Goal: Information Seeking & Learning: Learn about a topic

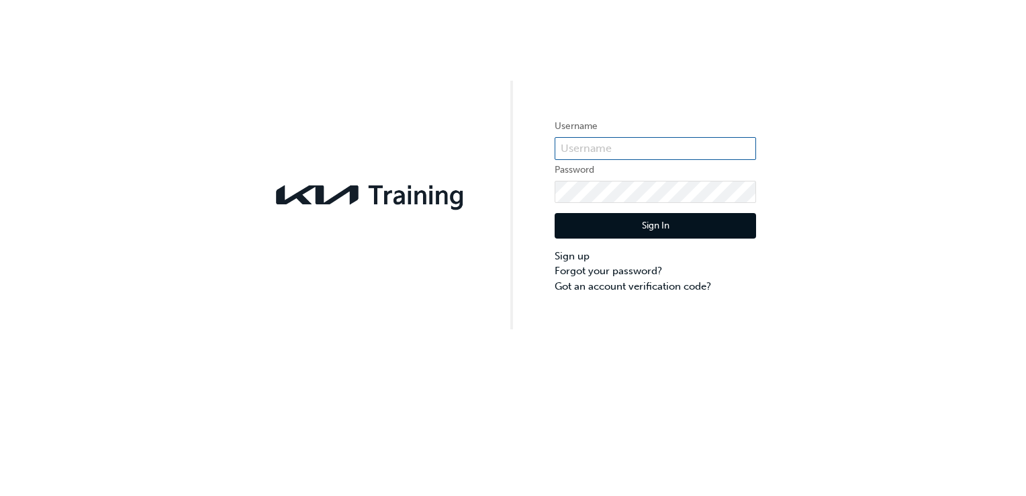
type input "KAU83340H5"
click at [628, 234] on button "Sign In" at bounding box center [655, 226] width 201 height 26
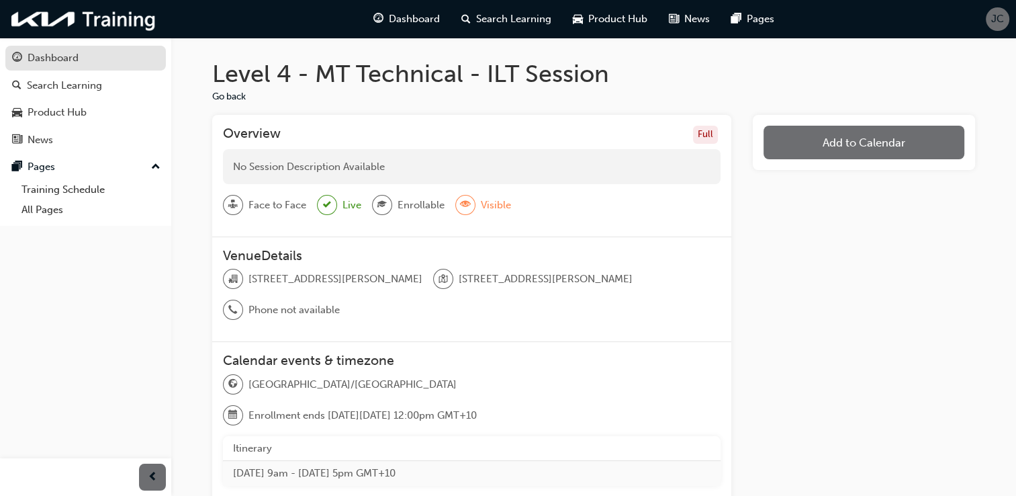
click at [40, 57] on div "Dashboard" at bounding box center [53, 57] width 51 height 15
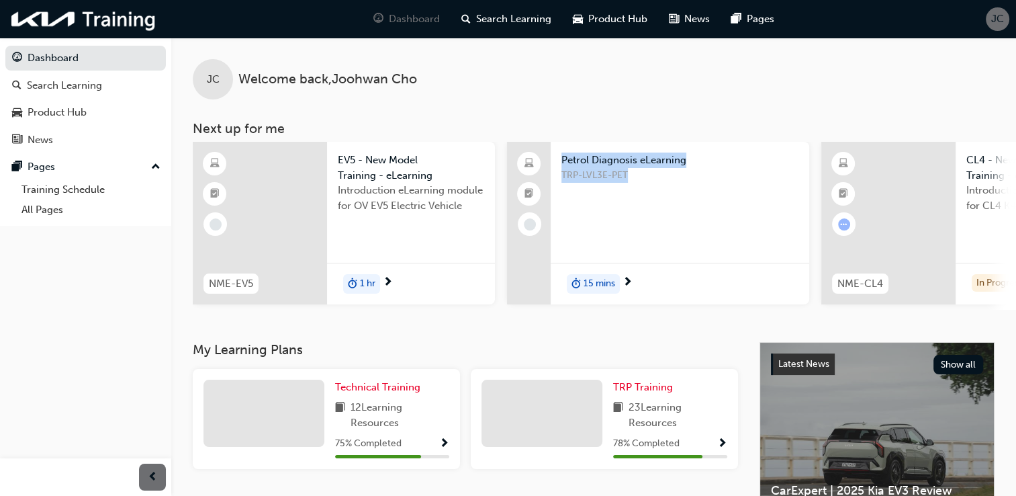
drag, startPoint x: 516, startPoint y: 314, endPoint x: 561, endPoint y: 310, distance: 44.5
click at [561, 310] on div "JC Welcome back , [PERSON_NAME] Next up for me NME-EV5 EV5 - New Model Training…" at bounding box center [593, 190] width 845 height 304
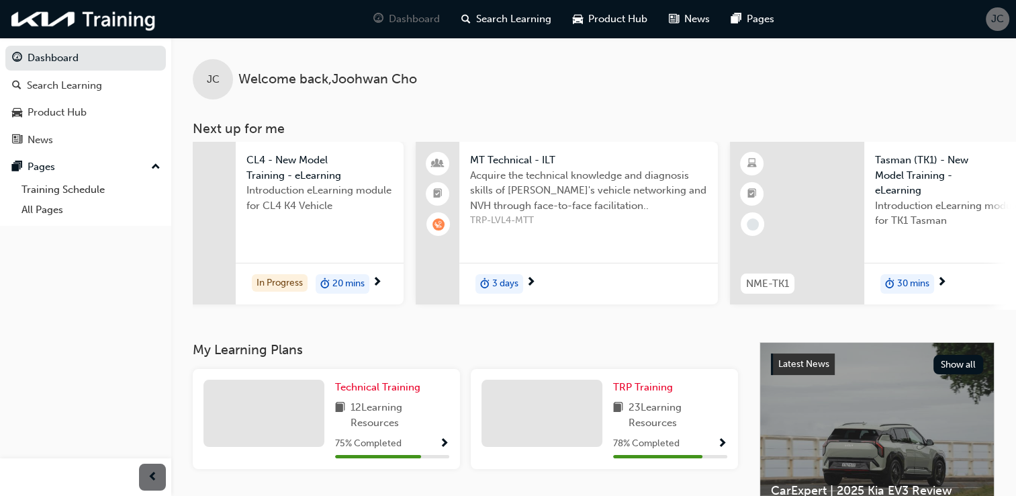
click at [575, 179] on span "Acquire the technical knowledge and diagnosis skills of [PERSON_NAME]'s vehicle…" at bounding box center [588, 191] width 237 height 46
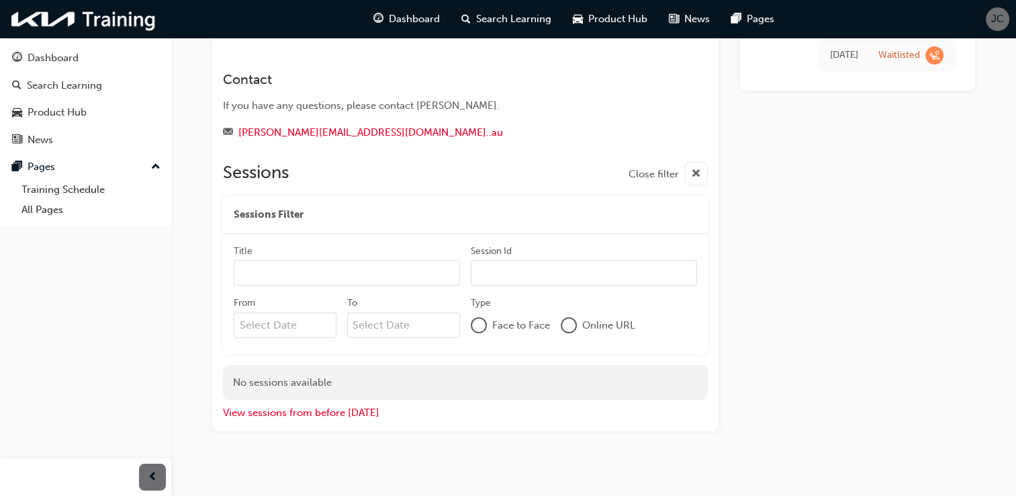
scroll to position [191, 0]
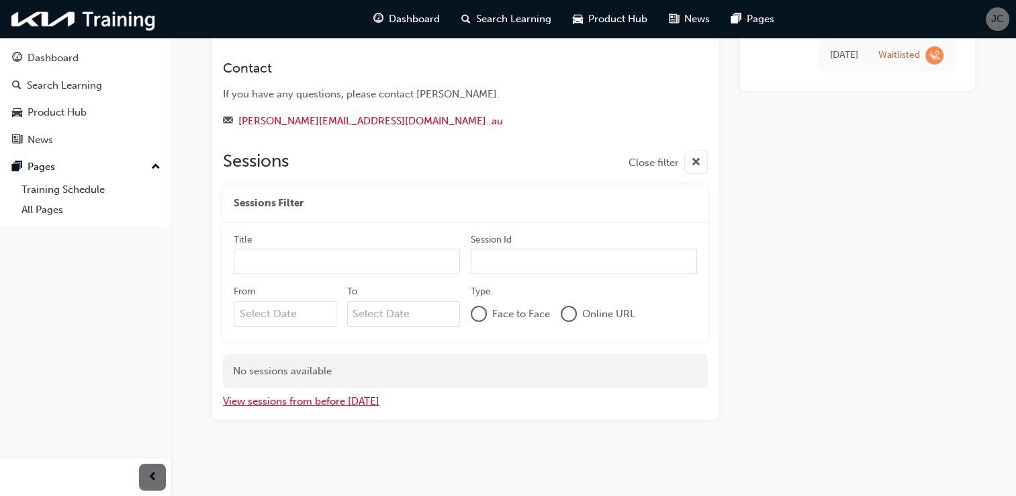
click at [300, 402] on button "View sessions from before [DATE]" at bounding box center [301, 401] width 156 height 15
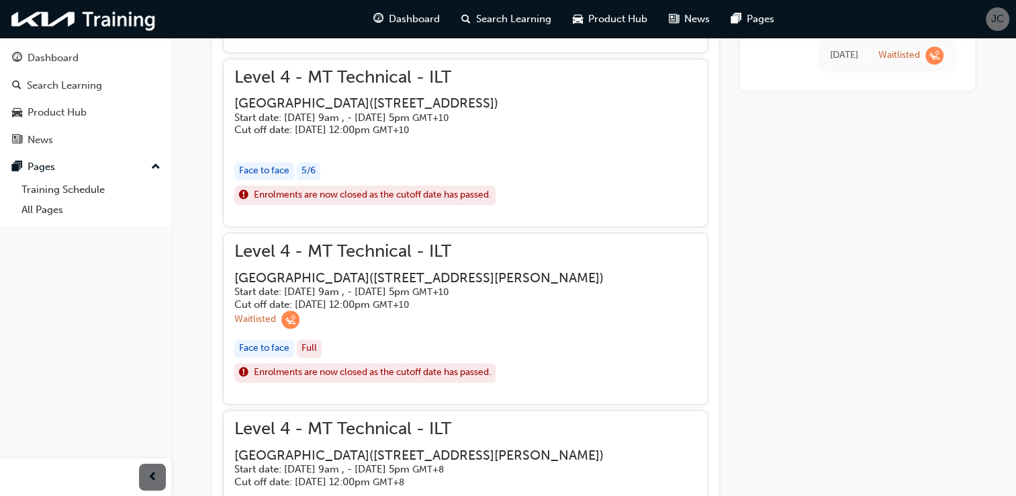
scroll to position [1601, 0]
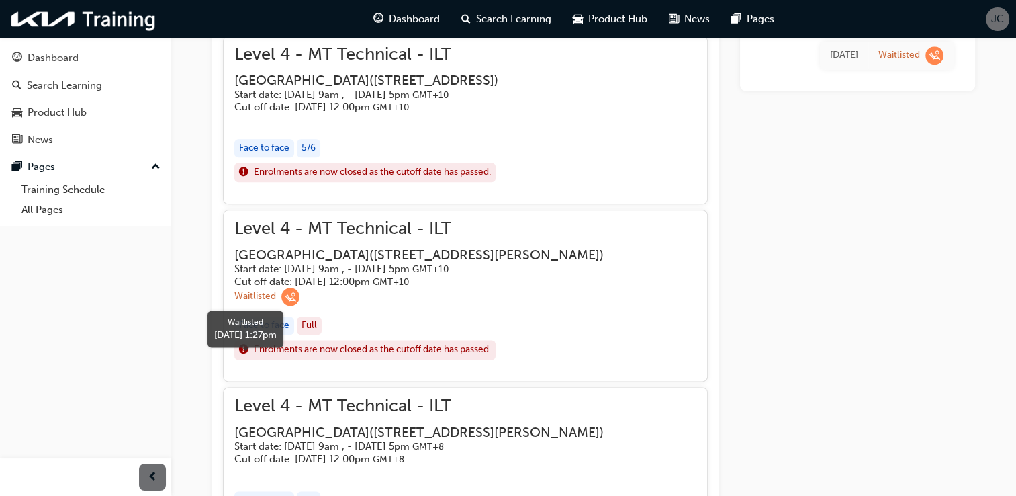
click at [284, 306] on span "learningRecordVerb_WAITLIST-icon" at bounding box center [290, 296] width 18 height 18
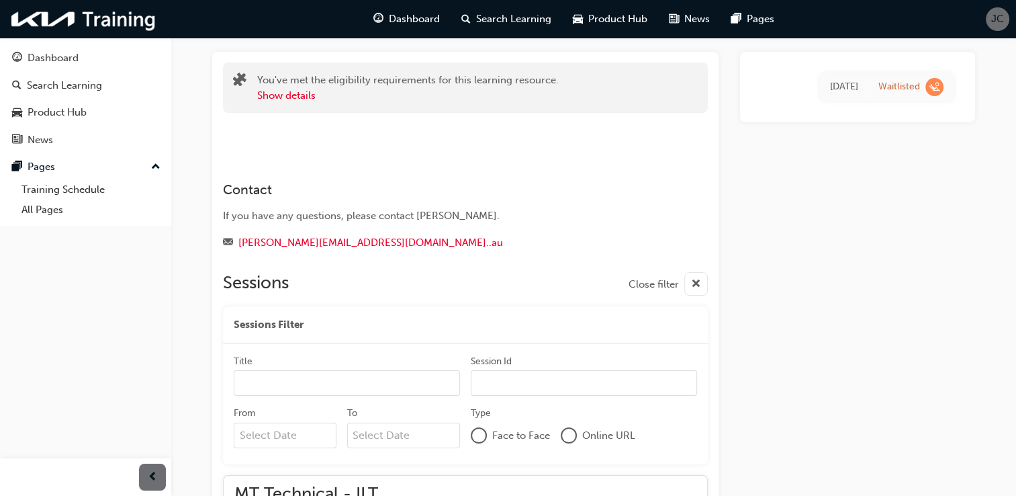
scroll to position [0, 0]
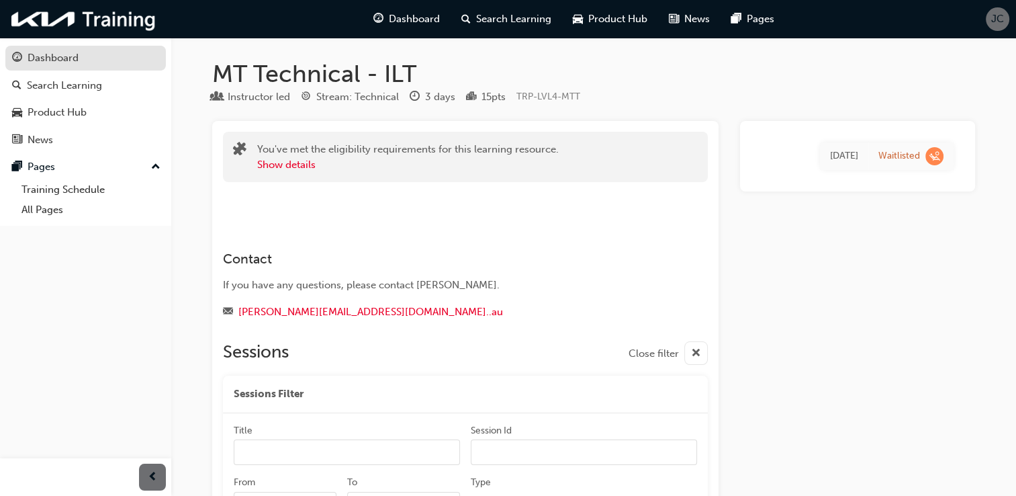
click at [62, 58] on div "Dashboard" at bounding box center [53, 57] width 51 height 15
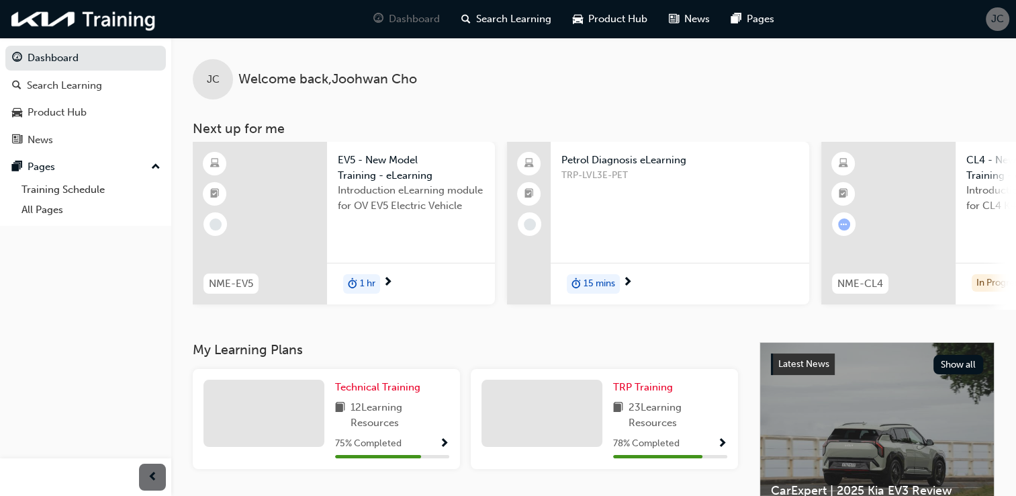
click at [662, 316] on div "JC Welcome back , [PERSON_NAME] Next up for me NME-EV5 EV5 - New Model Training…" at bounding box center [593, 190] width 845 height 304
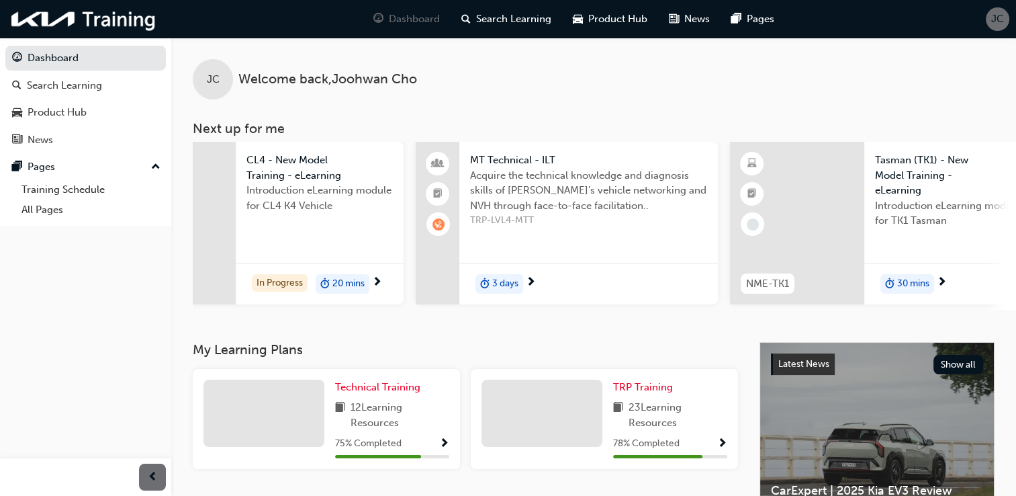
click at [908, 316] on div "JC Welcome back , [PERSON_NAME] Next up for me NME-EV5 EV5 - New Model Training…" at bounding box center [593, 190] width 845 height 304
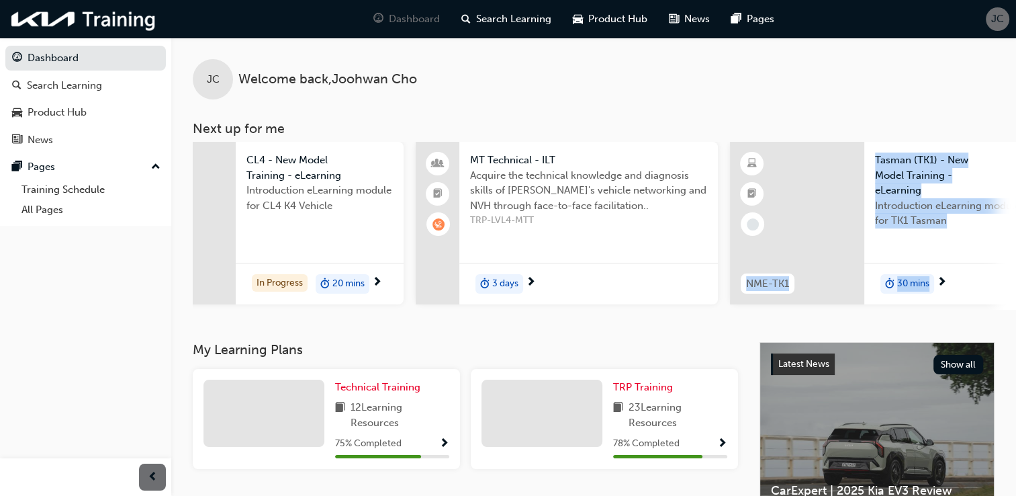
drag, startPoint x: 848, startPoint y: 316, endPoint x: 967, endPoint y: 308, distance: 119.8
click at [967, 308] on div "JC Welcome back , [PERSON_NAME] Next up for me NME-EV5 EV5 - New Model Training…" at bounding box center [593, 190] width 845 height 304
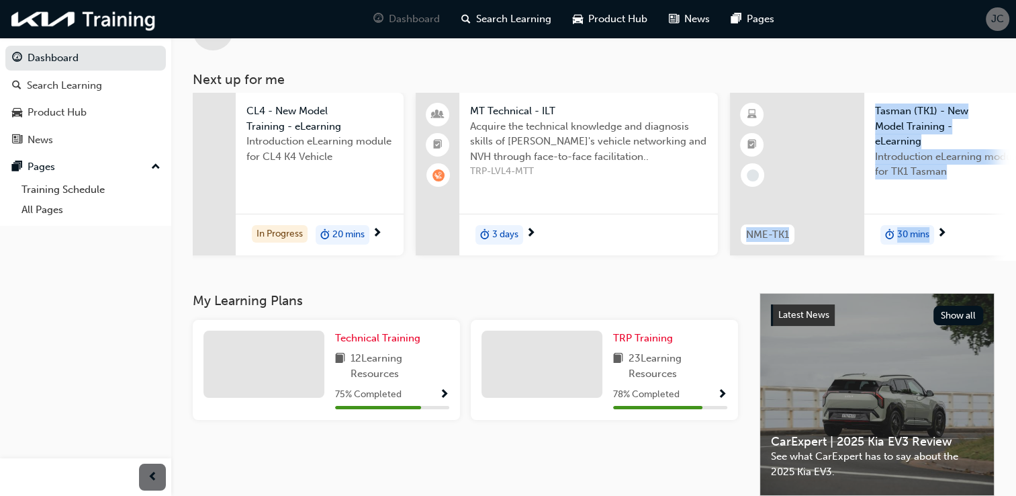
scroll to position [0, 0]
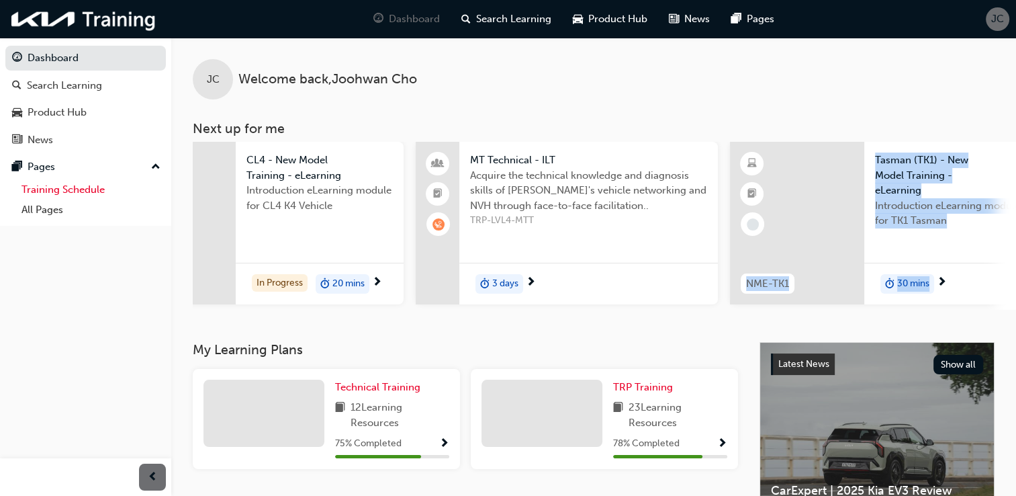
click at [86, 188] on link "Training Schedule" at bounding box center [91, 189] width 150 height 21
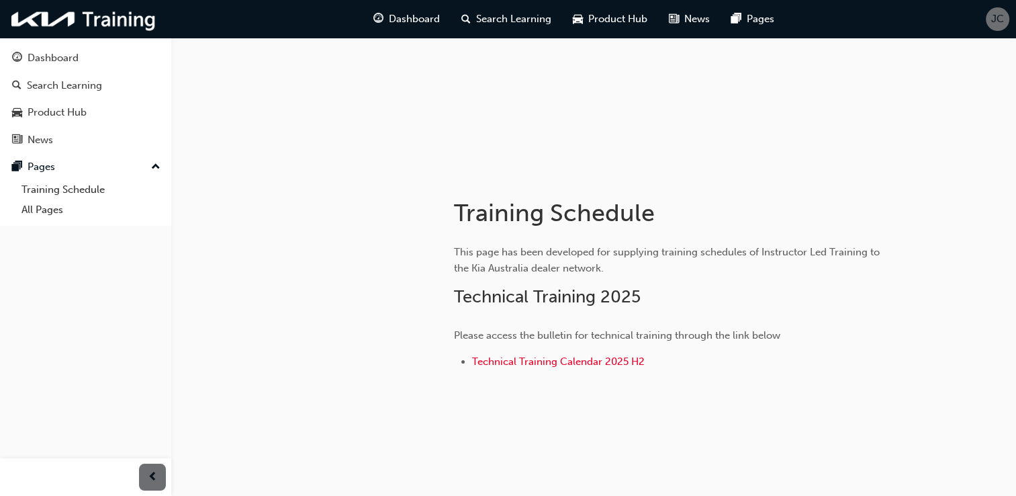
scroll to position [141, 0]
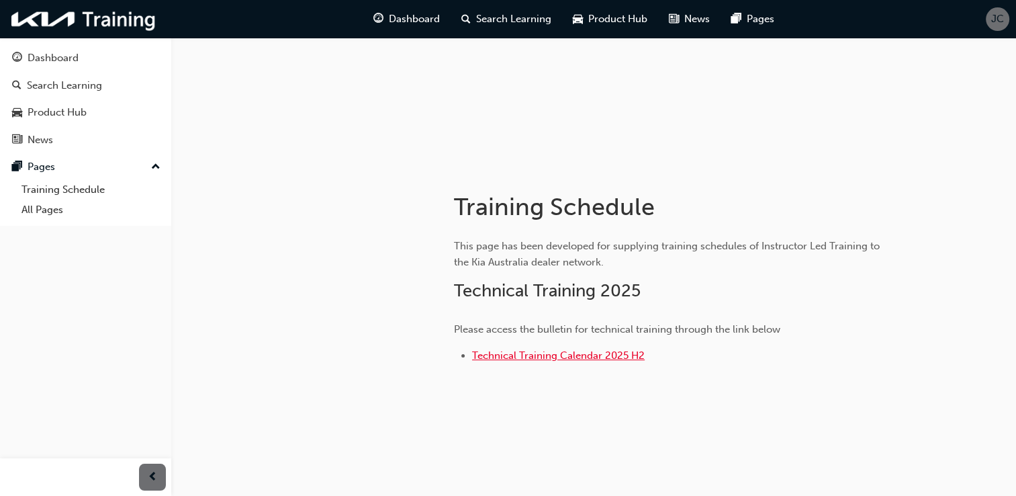
click at [583, 355] on span "Technical Training Calendar 2025 H2" at bounding box center [558, 355] width 173 height 12
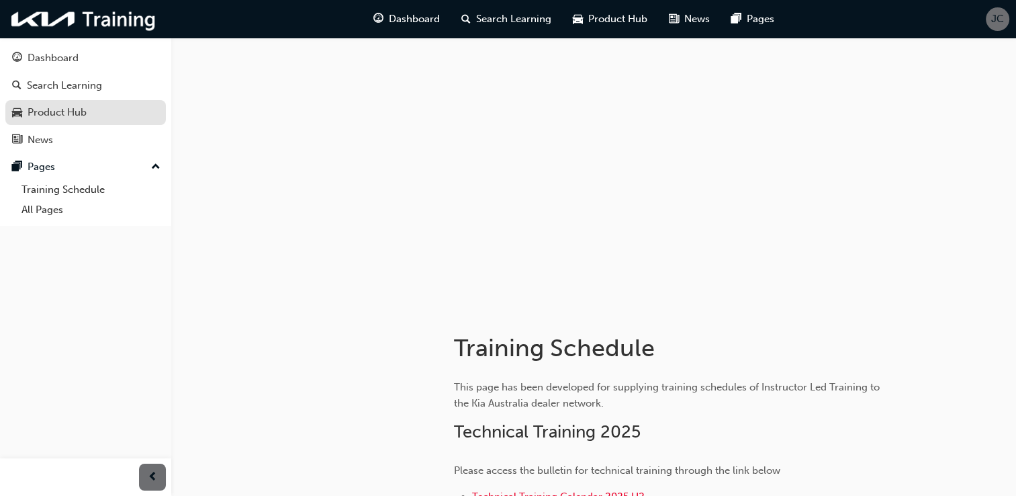
click at [83, 110] on div "Product Hub" at bounding box center [57, 112] width 59 height 15
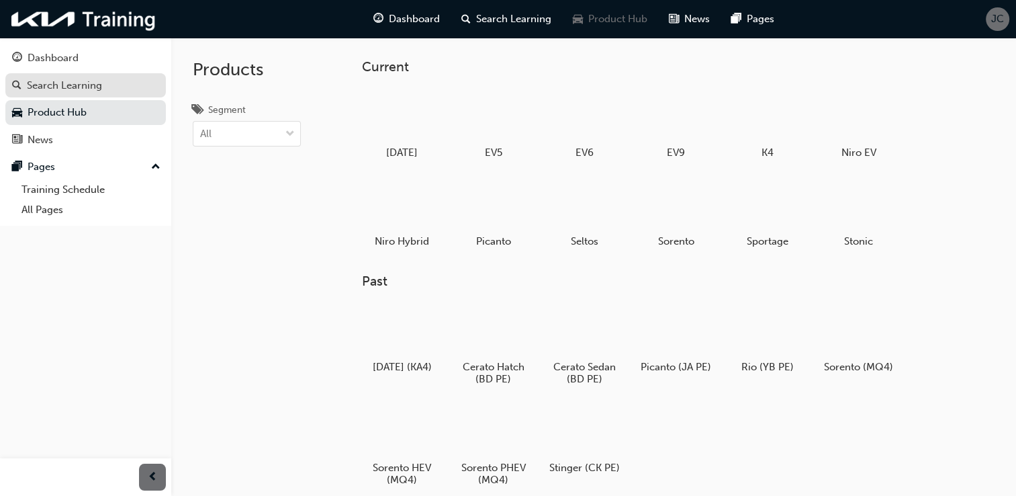
click at [83, 87] on div "Search Learning" at bounding box center [64, 85] width 75 height 15
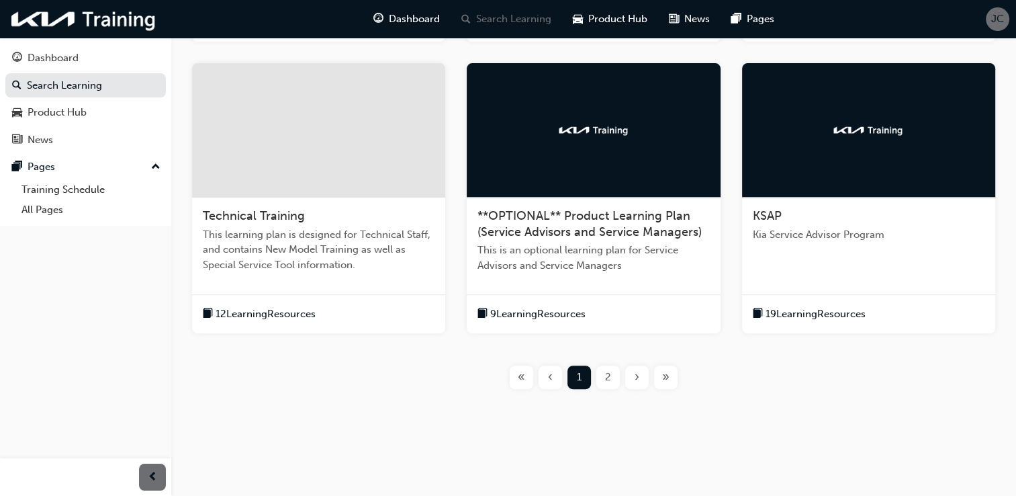
scroll to position [509, 0]
click at [279, 214] on span "Technical Training" at bounding box center [254, 215] width 102 height 15
